Goal: Task Accomplishment & Management: Manage account settings

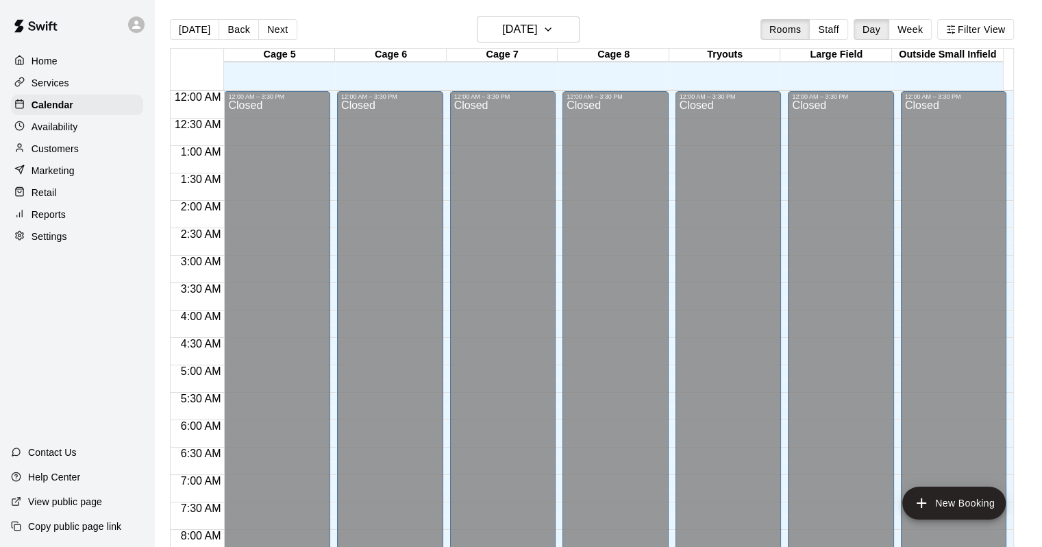
scroll to position [802, 0]
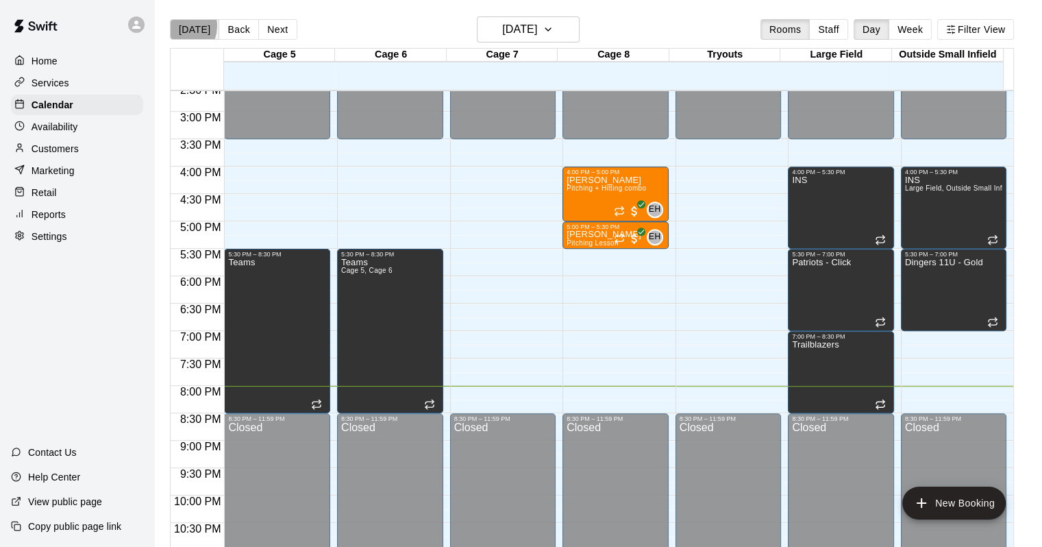
click at [179, 25] on button "[DATE]" at bounding box center [194, 29] width 49 height 21
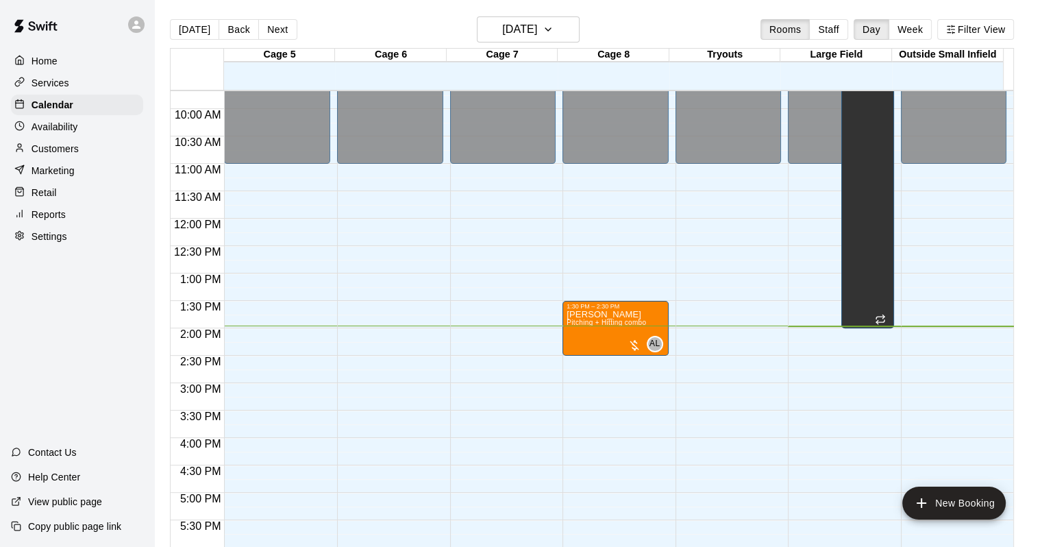
scroll to position [528, 0]
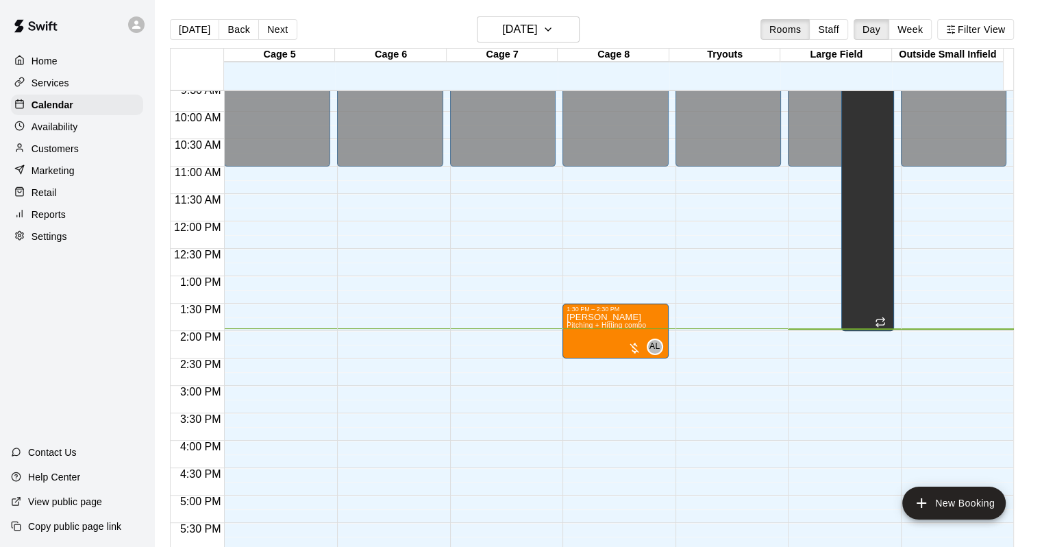
click at [96, 159] on div "Customers" at bounding box center [77, 148] width 132 height 21
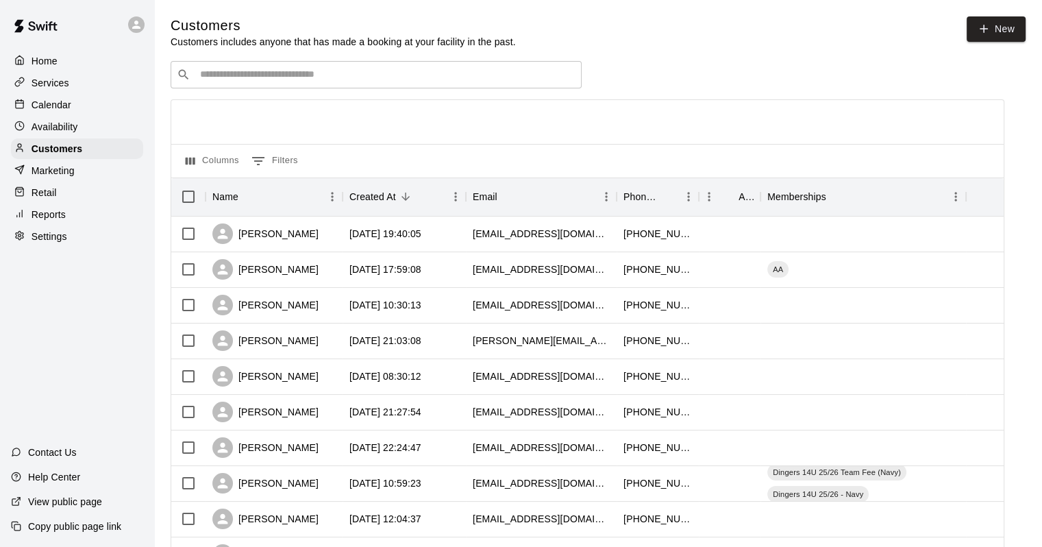
click at [310, 65] on div "​ ​" at bounding box center [376, 74] width 411 height 27
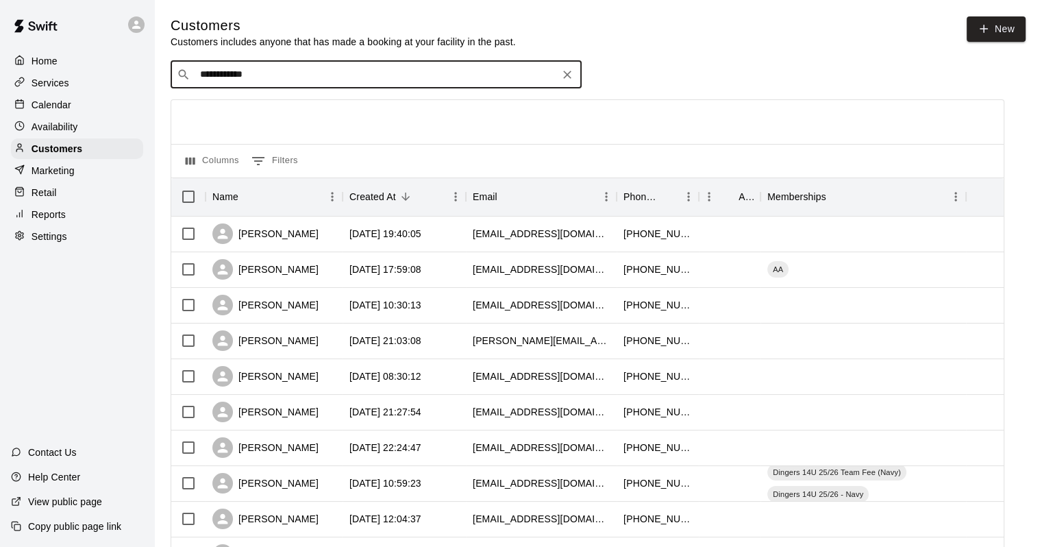
type input "**********"
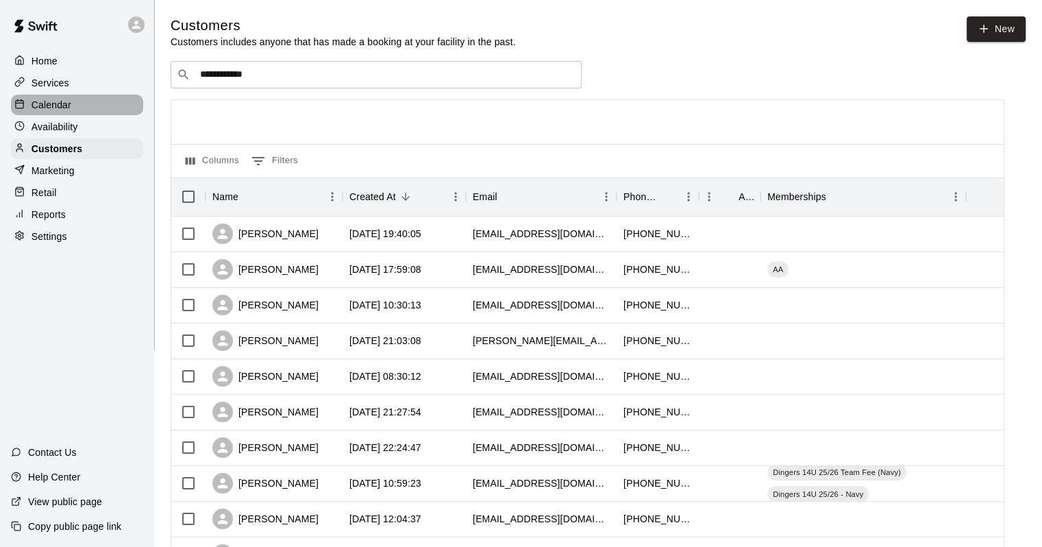
click at [42, 115] on div "Calendar" at bounding box center [77, 105] width 132 height 21
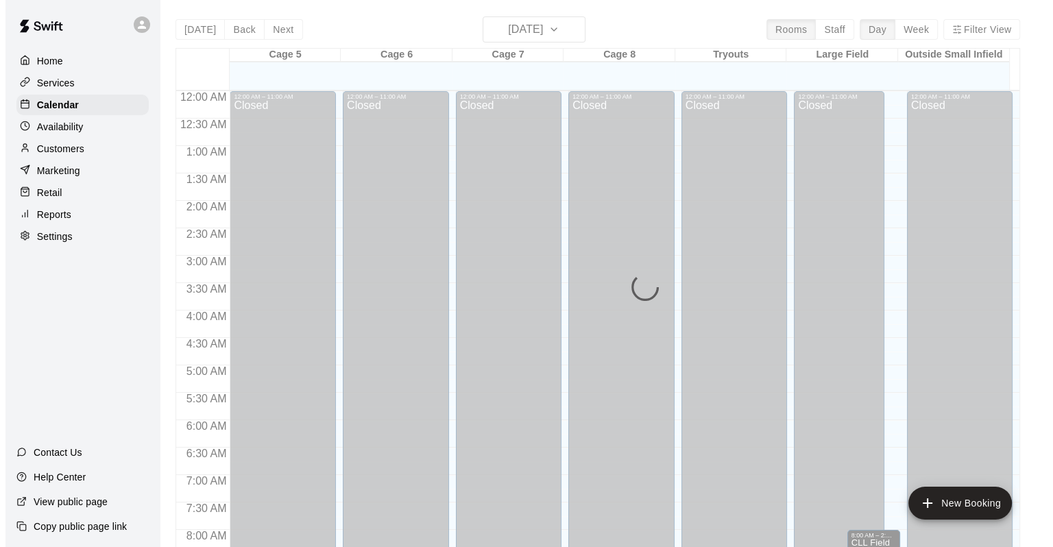
scroll to position [765, 0]
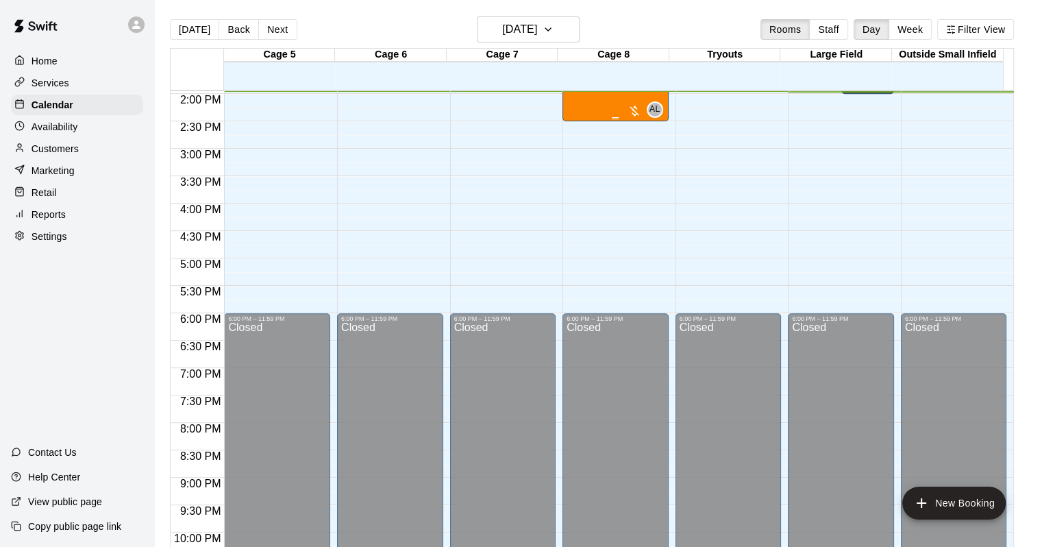
click at [611, 111] on div "[PERSON_NAME] Pitching + Hitting combo" at bounding box center [606, 348] width 79 height 547
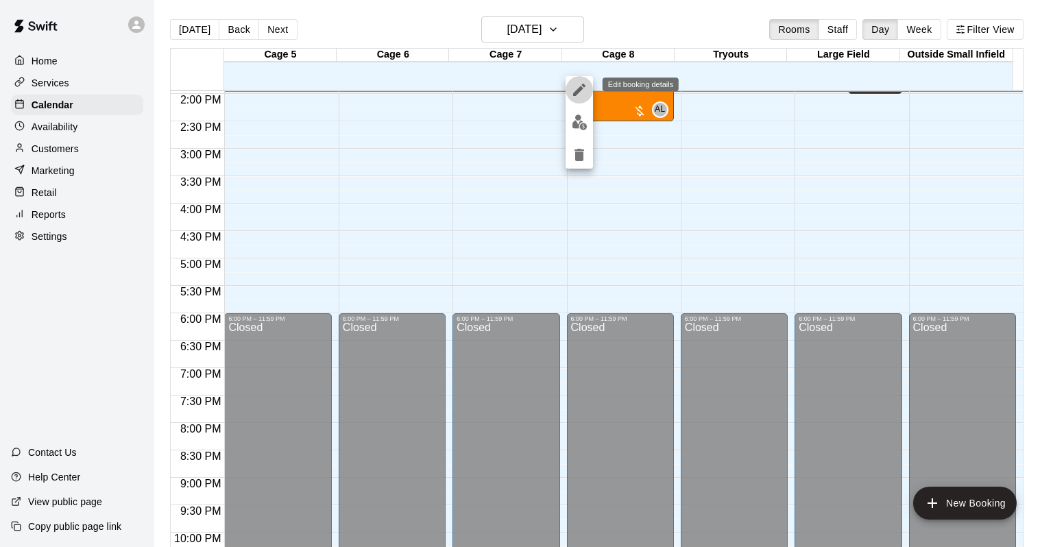
click at [584, 92] on icon "edit" at bounding box center [579, 90] width 16 height 16
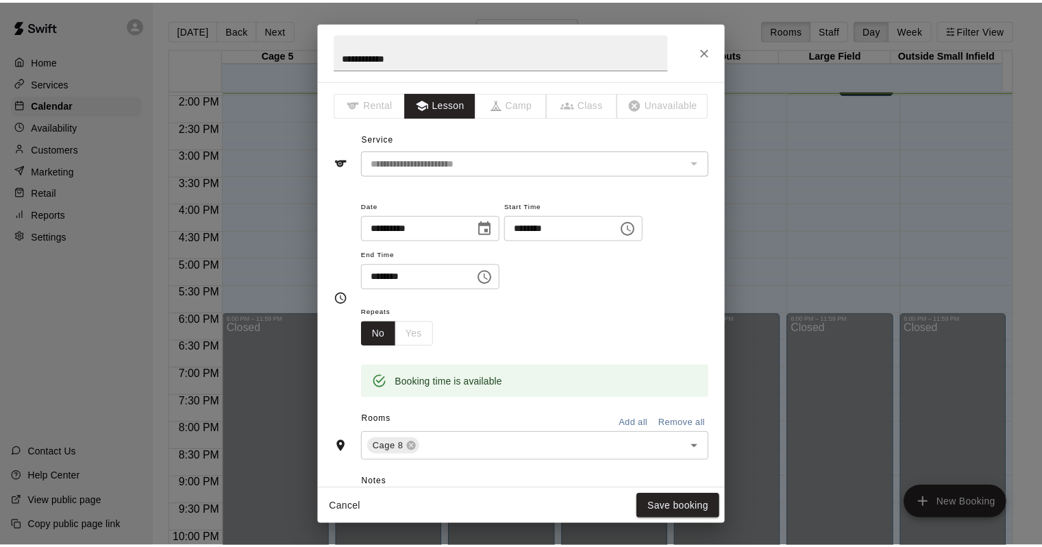
scroll to position [356, 0]
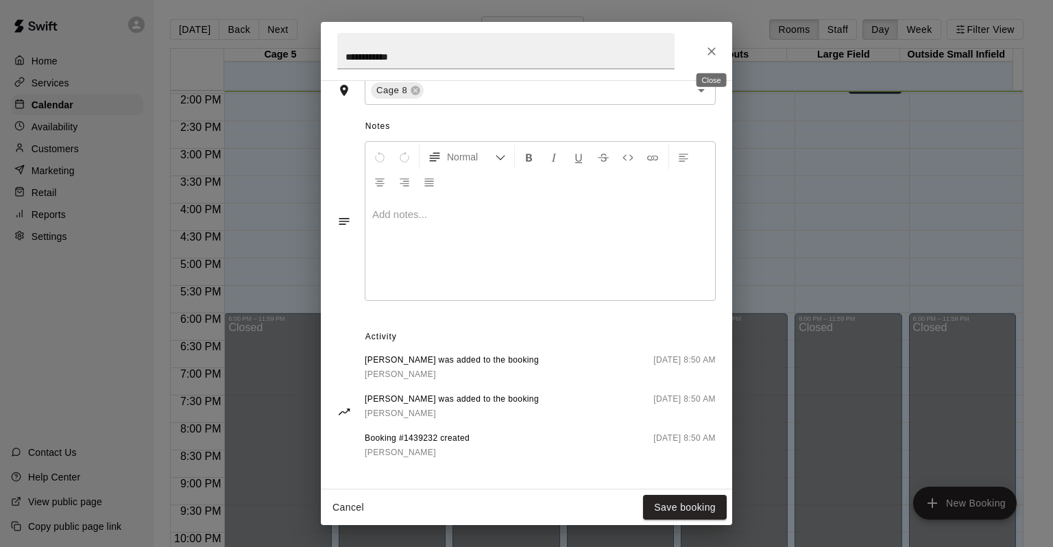
click at [710, 40] on button "Close" at bounding box center [711, 51] width 25 height 25
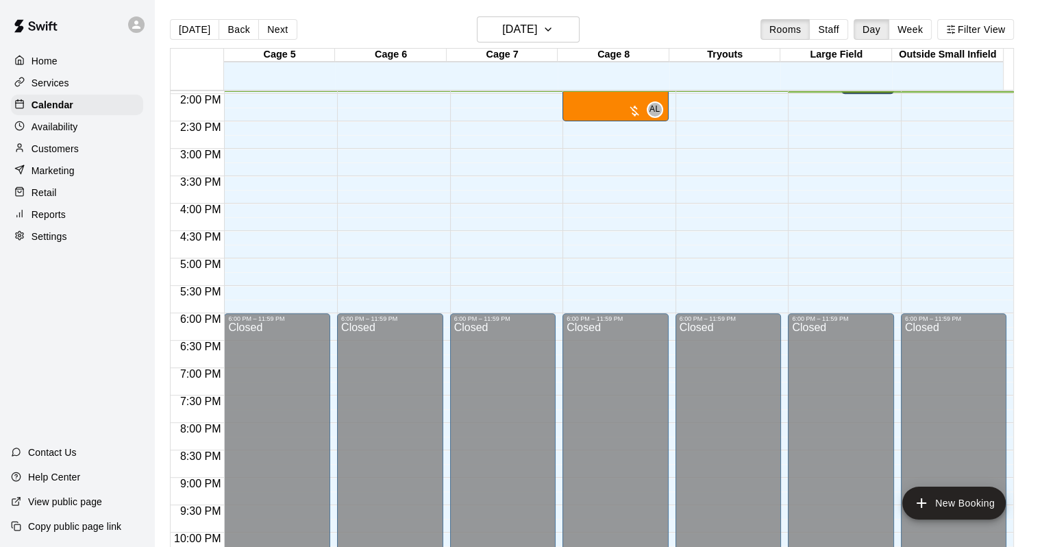
click at [645, 117] on div at bounding box center [616, 118] width 98 height 2
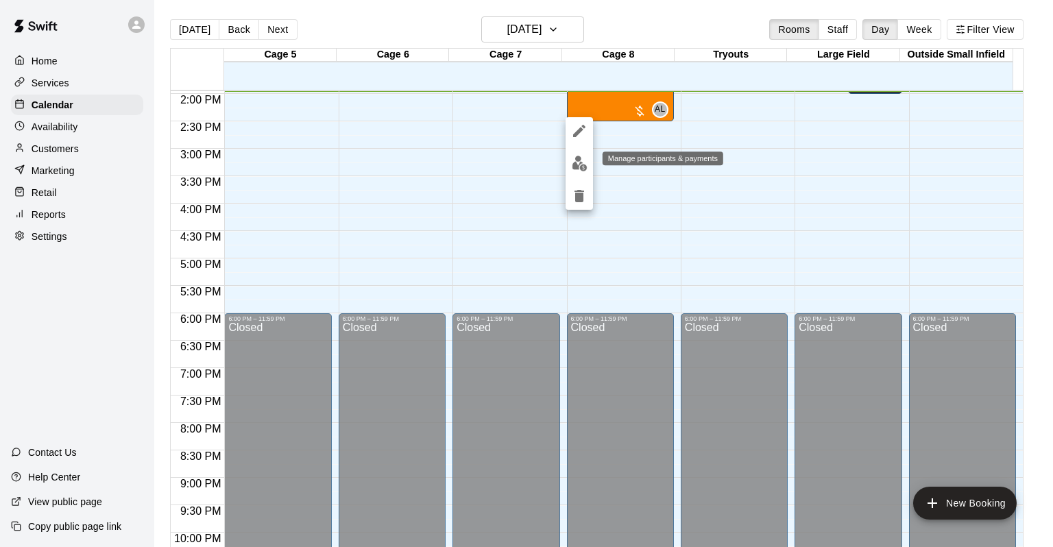
click at [587, 173] on button "edit" at bounding box center [578, 163] width 27 height 27
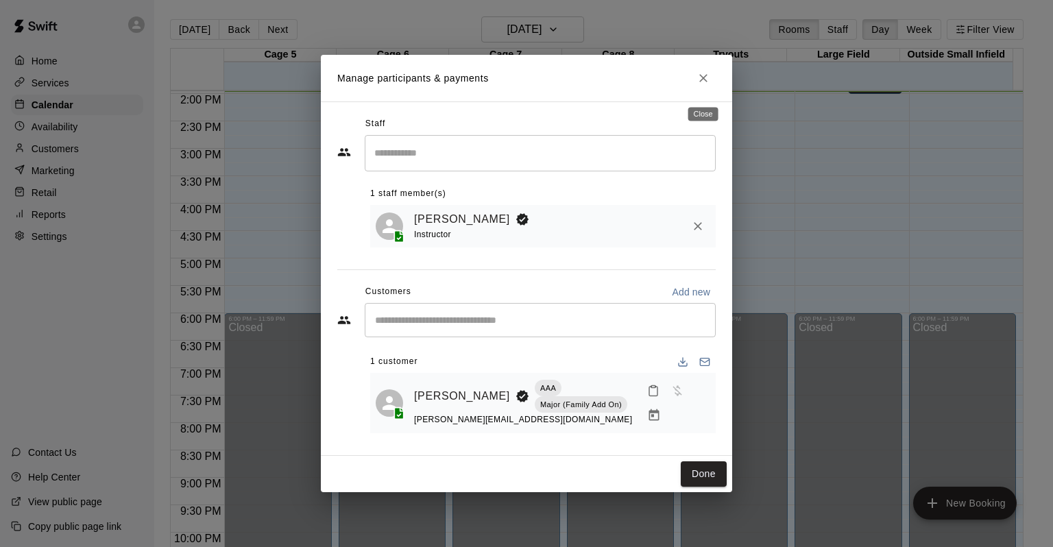
click at [699, 85] on icon "Close" at bounding box center [703, 78] width 14 height 14
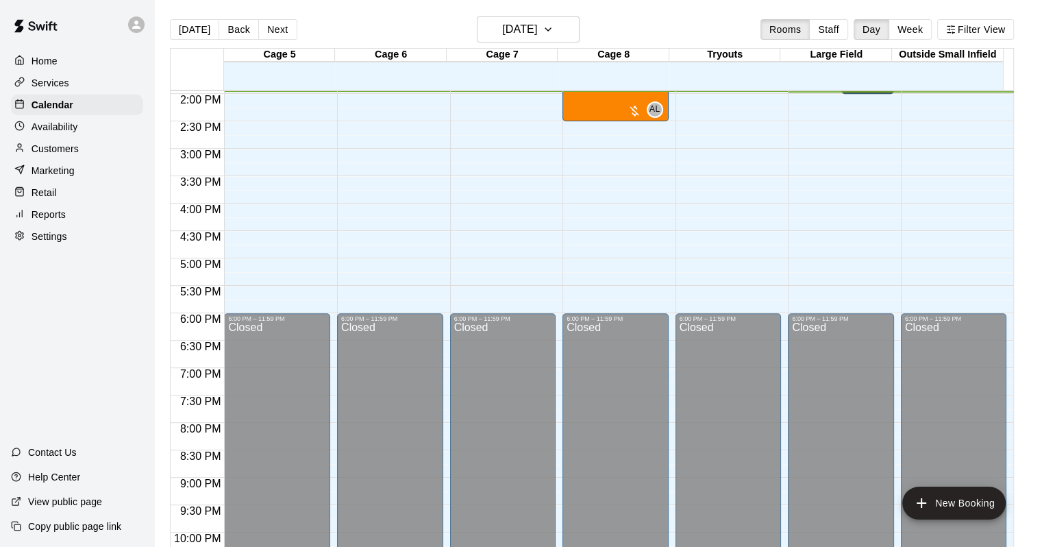
click at [1023, 198] on div "[DATE] Back [DATE][DATE] Rooms Staff Day Week Filter View Cage 5 20 Sat Cage 6 …" at bounding box center [592, 289] width 865 height 547
click at [91, 154] on div "Customers" at bounding box center [77, 148] width 132 height 21
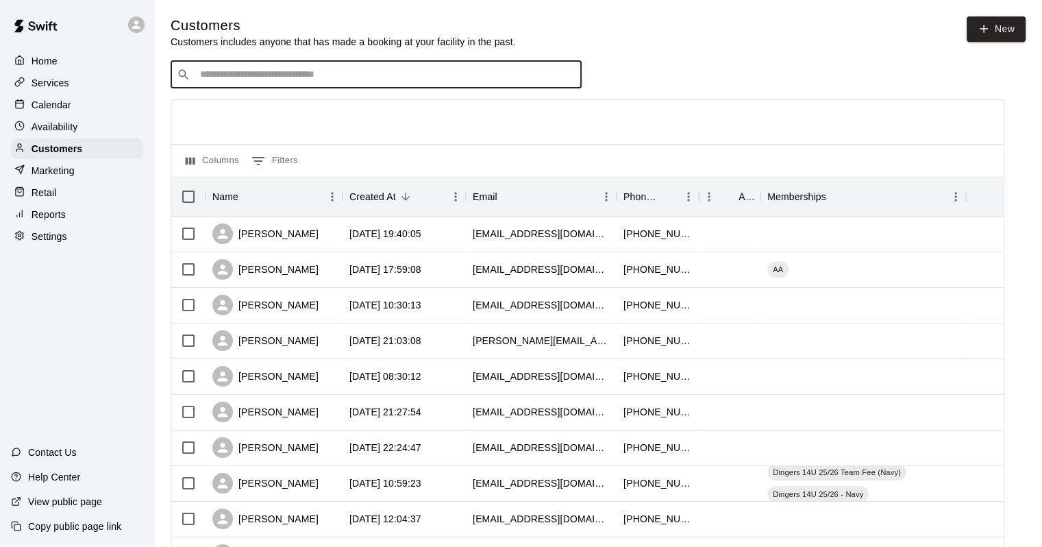
click at [215, 82] on input "Search customers by name or email" at bounding box center [386, 75] width 380 height 14
type input "*******"
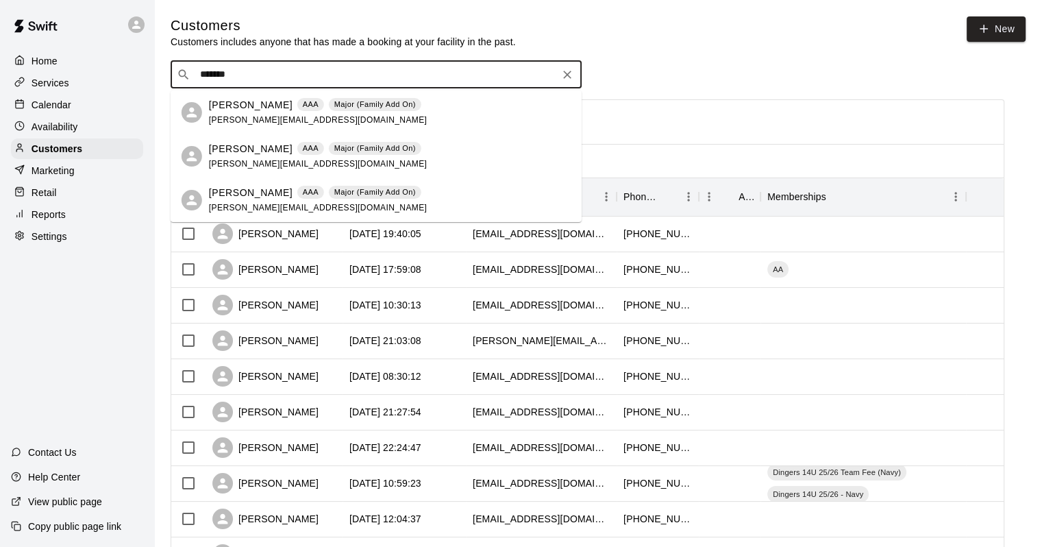
click at [217, 142] on p "[PERSON_NAME]" at bounding box center [251, 149] width 84 height 14
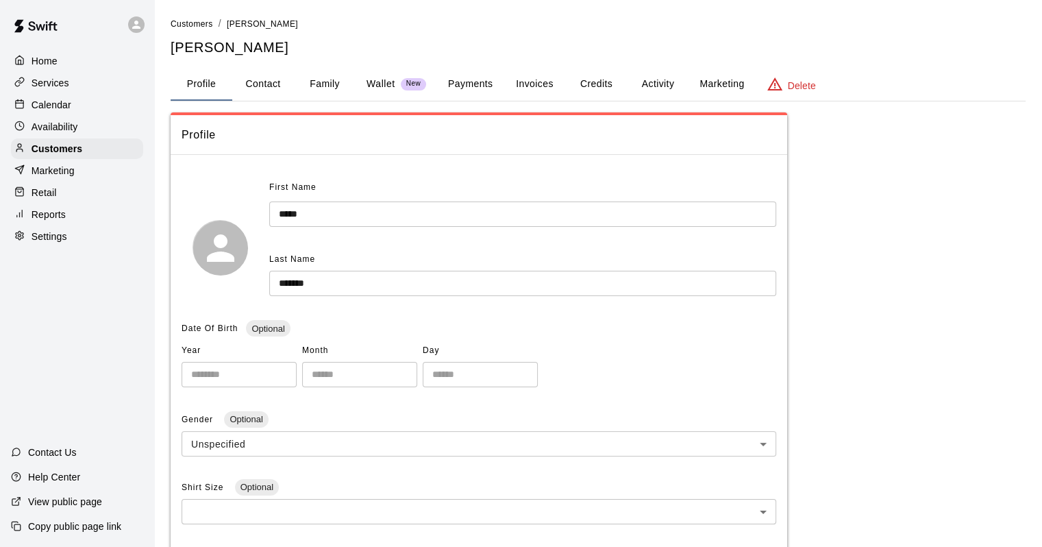
click at [469, 75] on button "Payments" at bounding box center [470, 84] width 66 height 33
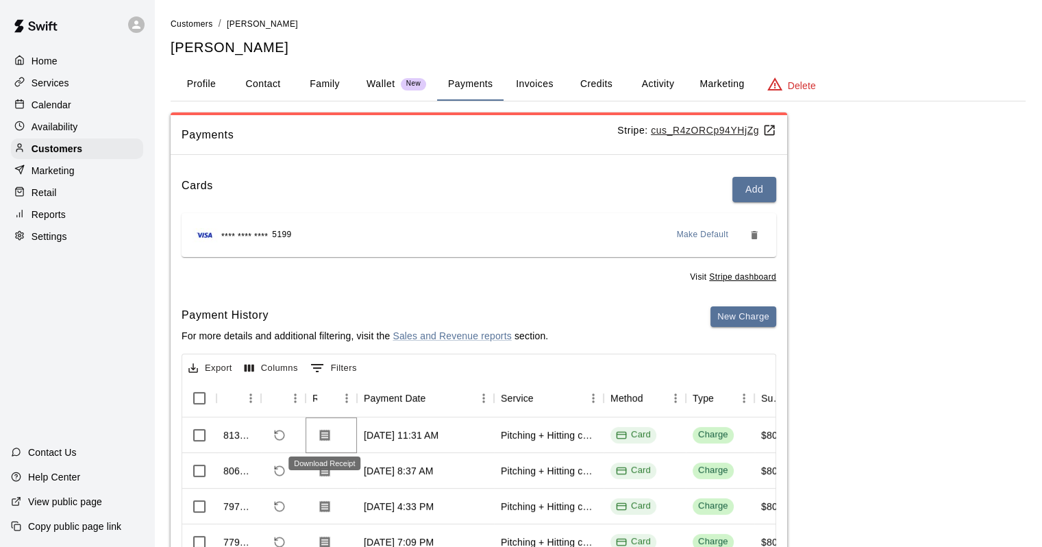
click at [317, 426] on button "Download Receipt" at bounding box center [325, 435] width 25 height 25
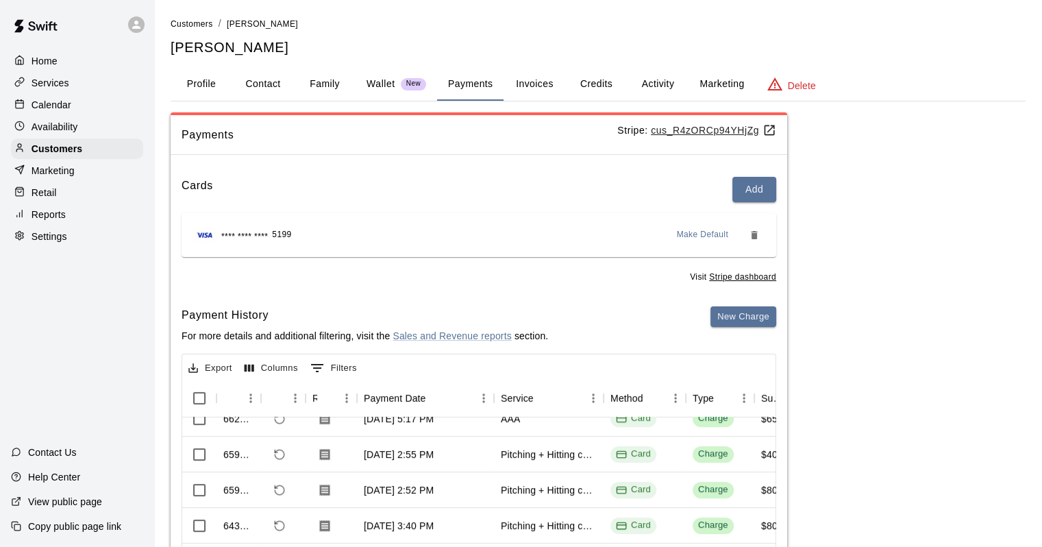
scroll to position [744, 0]
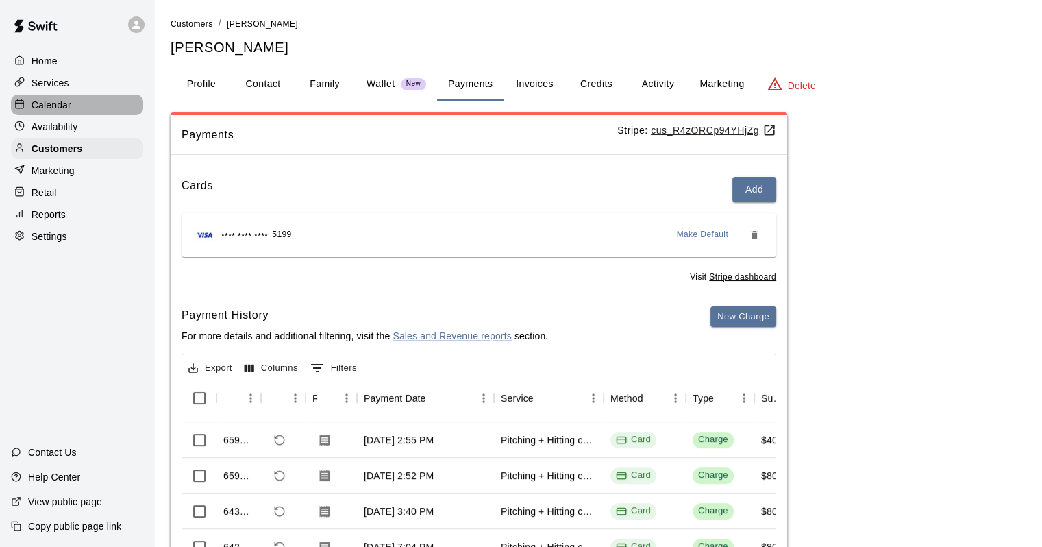
click at [70, 110] on p "Calendar" at bounding box center [52, 105] width 40 height 14
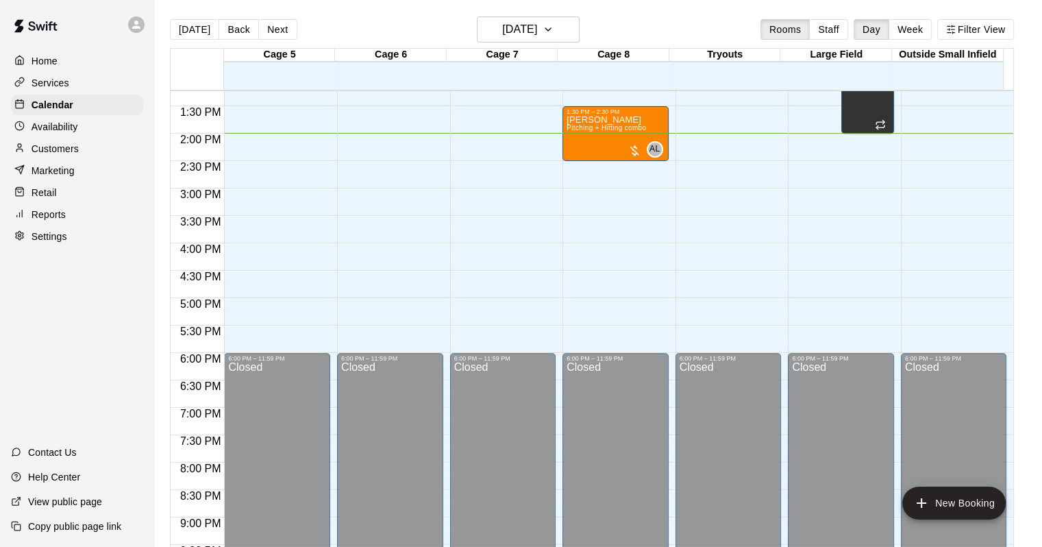
scroll to position [712, 0]
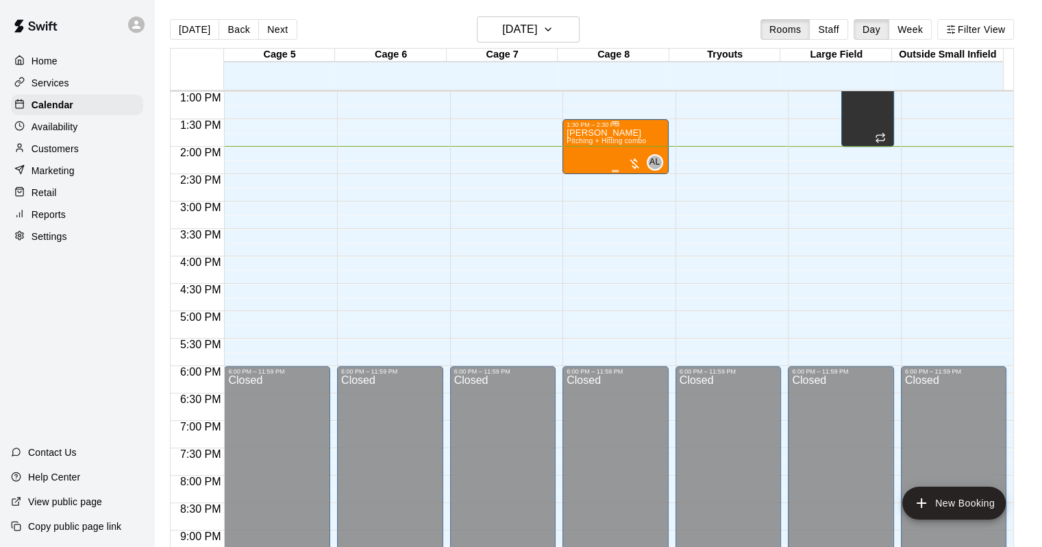
click at [661, 136] on div "[PERSON_NAME] Pitching + Hitting combo AL 0" at bounding box center [616, 401] width 98 height 547
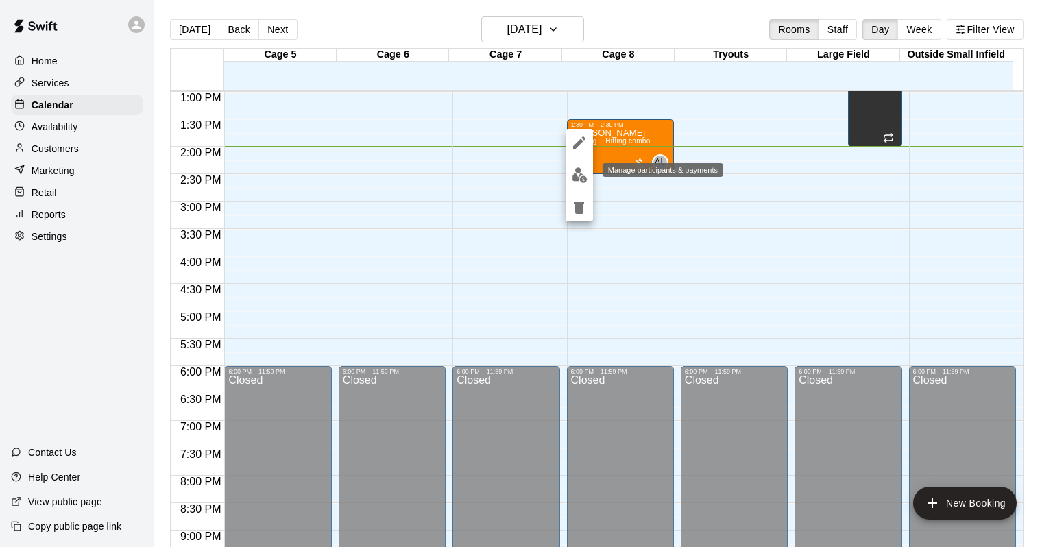
click at [576, 163] on button "edit" at bounding box center [578, 175] width 27 height 27
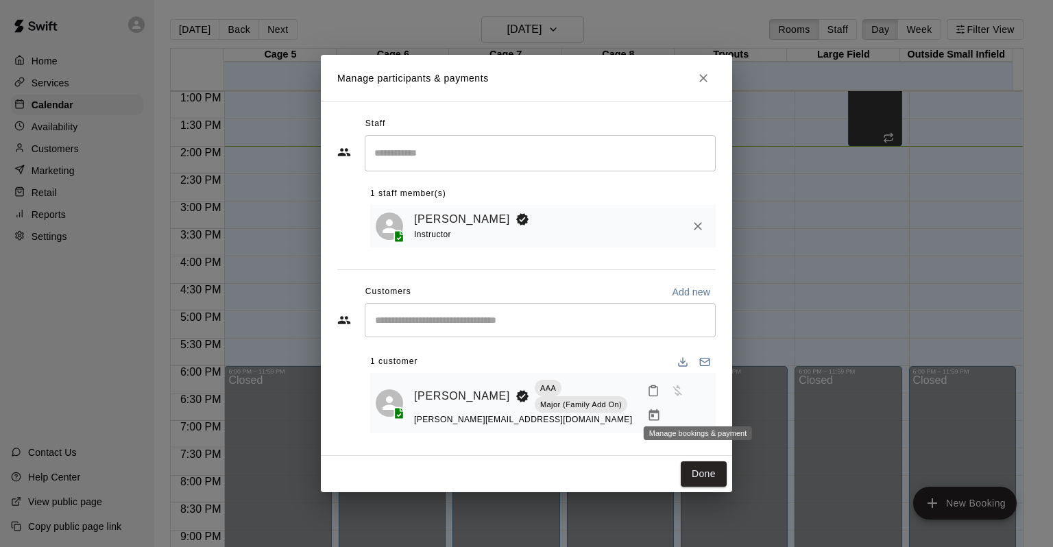
click at [666, 406] on button "Manage bookings & payment" at bounding box center [653, 415] width 25 height 25
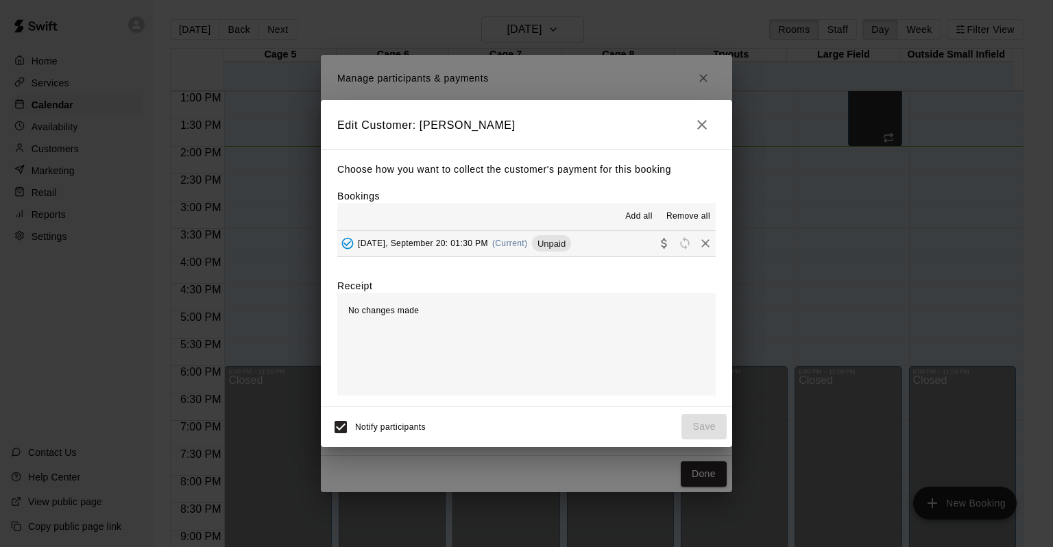
click at [562, 240] on span "Unpaid" at bounding box center [551, 243] width 39 height 10
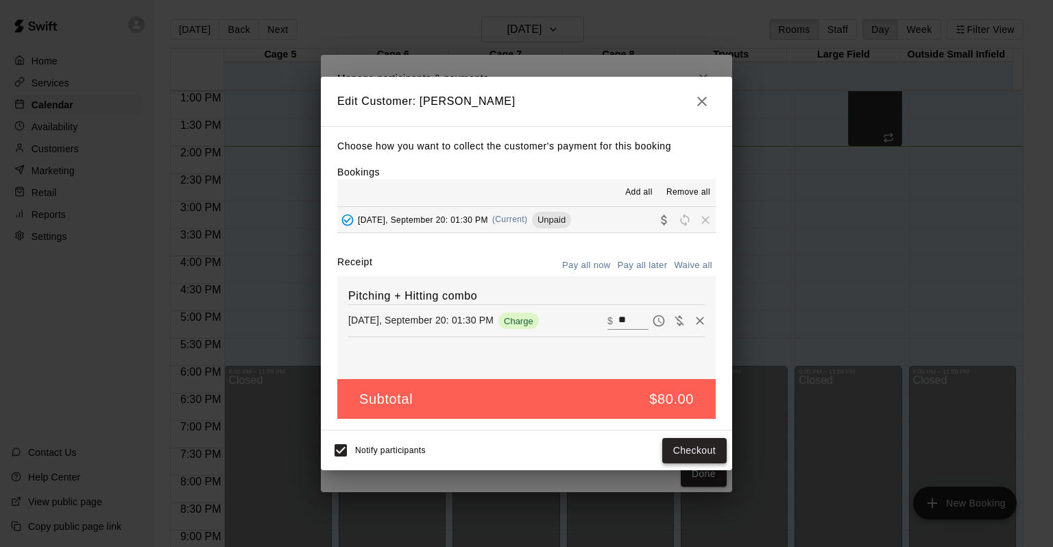
click at [683, 461] on button "Checkout" at bounding box center [694, 450] width 64 height 25
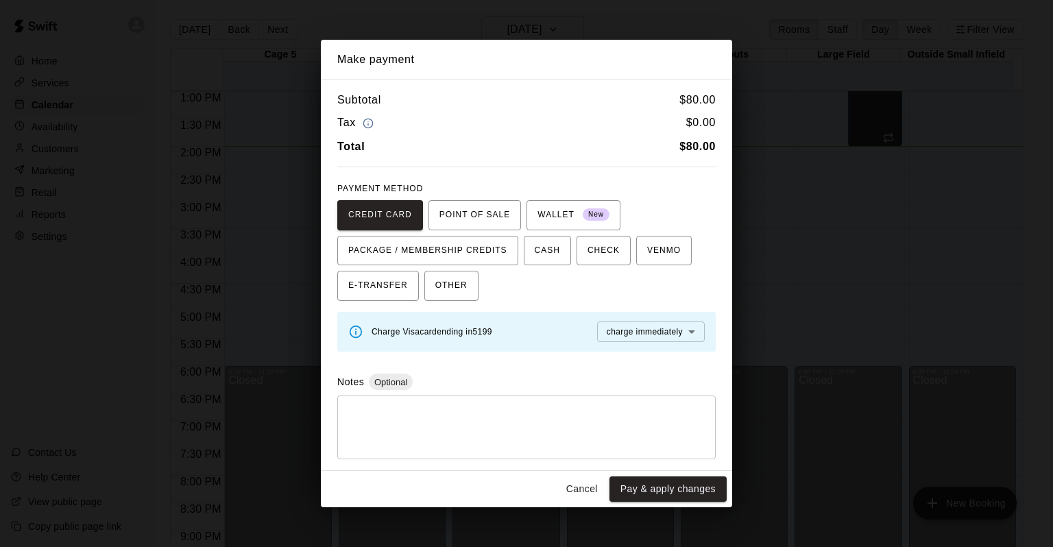
click at [592, 485] on button "Cancel" at bounding box center [582, 488] width 44 height 25
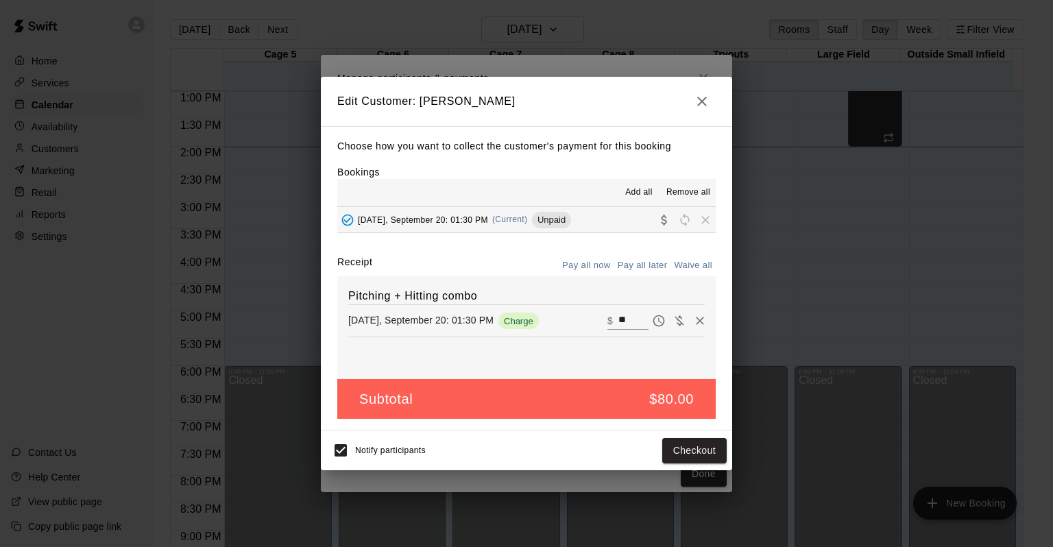
click at [691, 100] on button "button" at bounding box center [701, 101] width 27 height 27
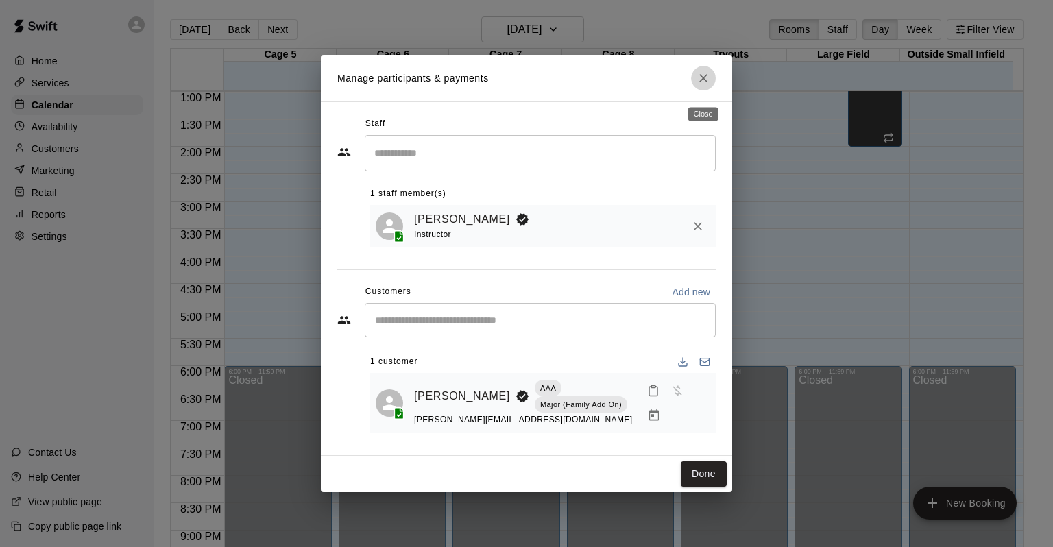
click at [696, 90] on button "Close" at bounding box center [703, 78] width 25 height 25
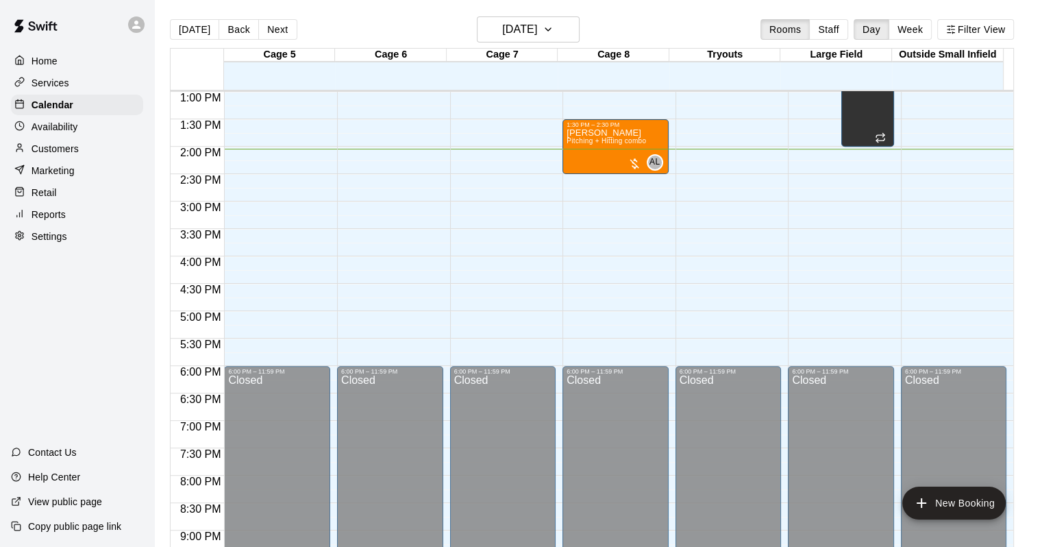
click at [69, 156] on p "Customers" at bounding box center [55, 149] width 47 height 14
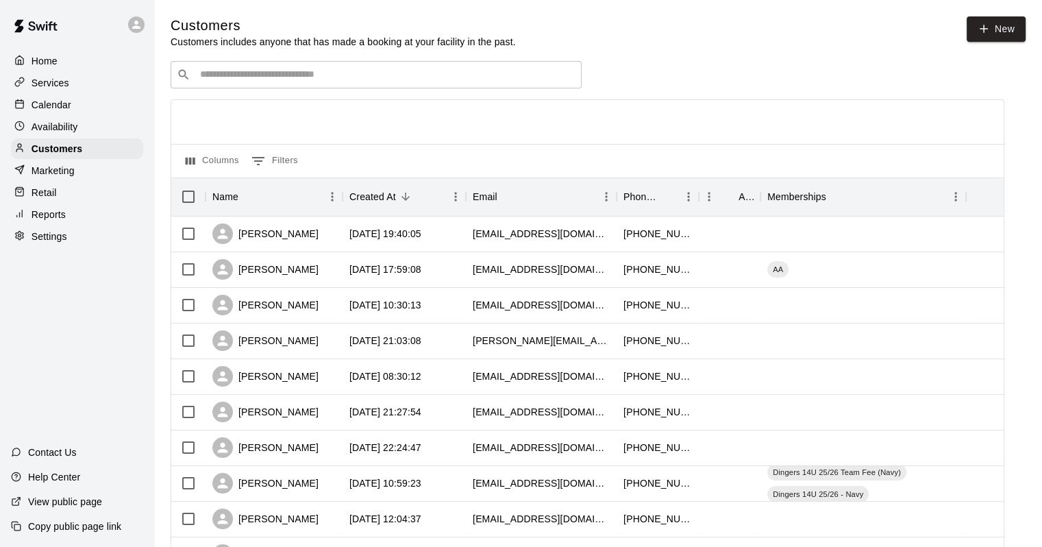
click at [302, 85] on div "​ ​" at bounding box center [376, 74] width 411 height 27
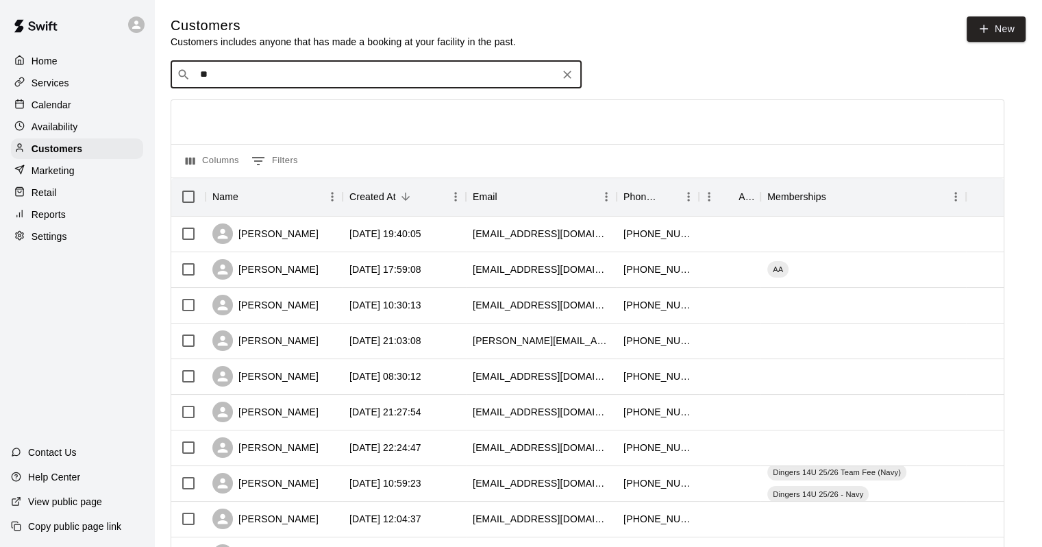
type input "***"
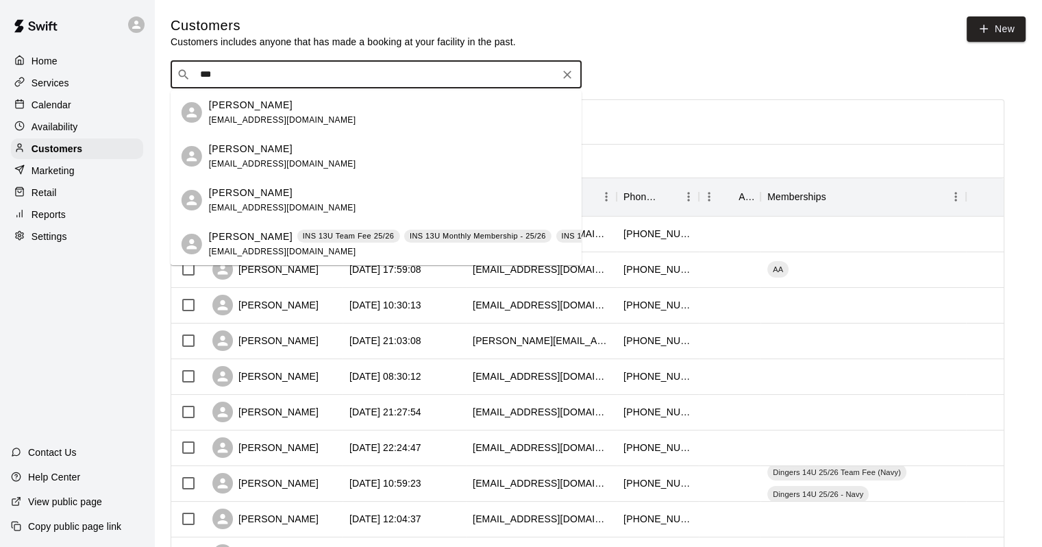
click at [215, 232] on p "[PERSON_NAME]" at bounding box center [251, 237] width 84 height 14
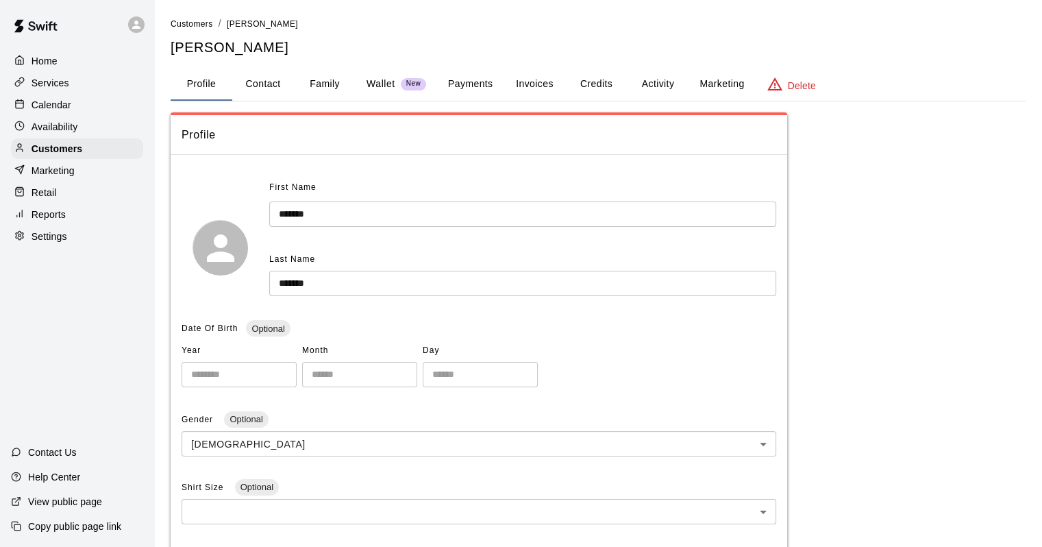
click at [317, 77] on button "Family" at bounding box center [325, 84] width 62 height 33
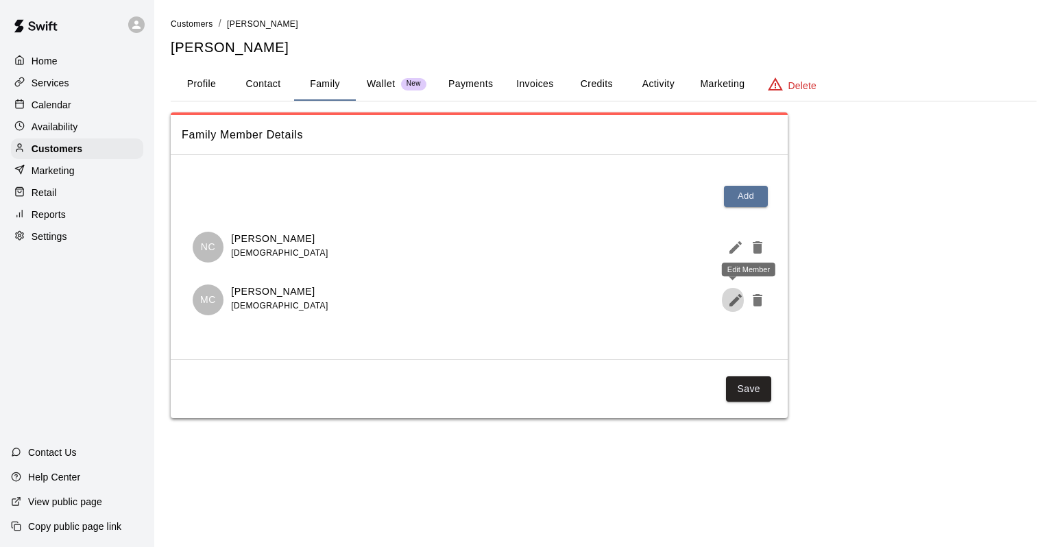
click at [736, 301] on icon "Edit Member" at bounding box center [735, 300] width 16 height 16
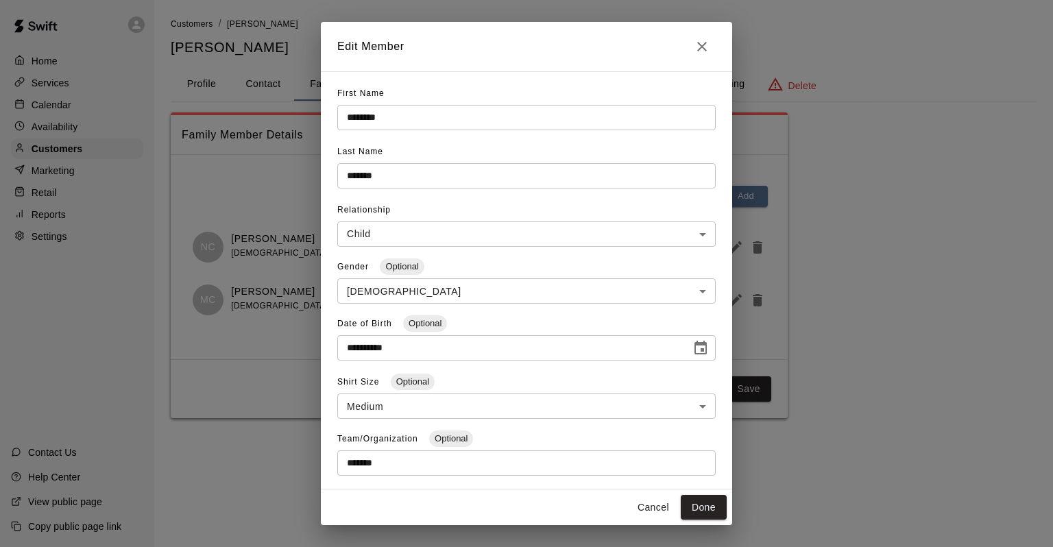
click at [265, 232] on div "**********" at bounding box center [526, 273] width 1053 height 547
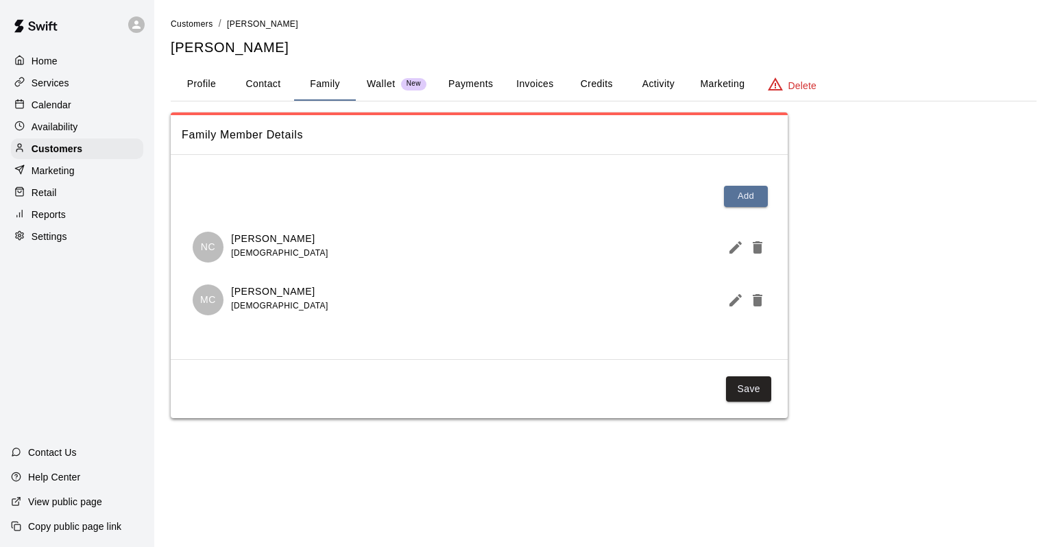
click at [255, 75] on button "Contact" at bounding box center [263, 84] width 62 height 33
select select "**"
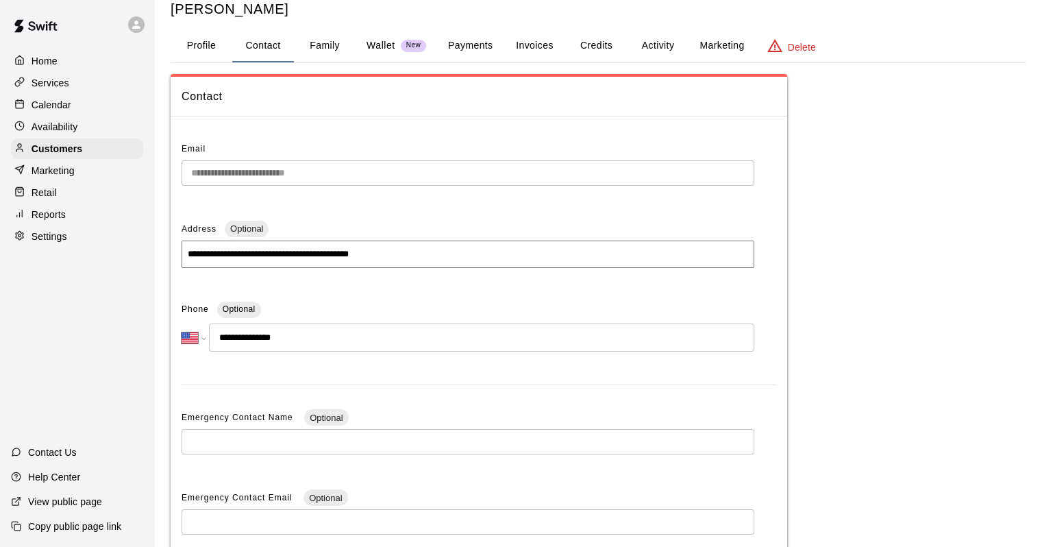
scroll to position [69, 0]
